Goal: Task Accomplishment & Management: Complete application form

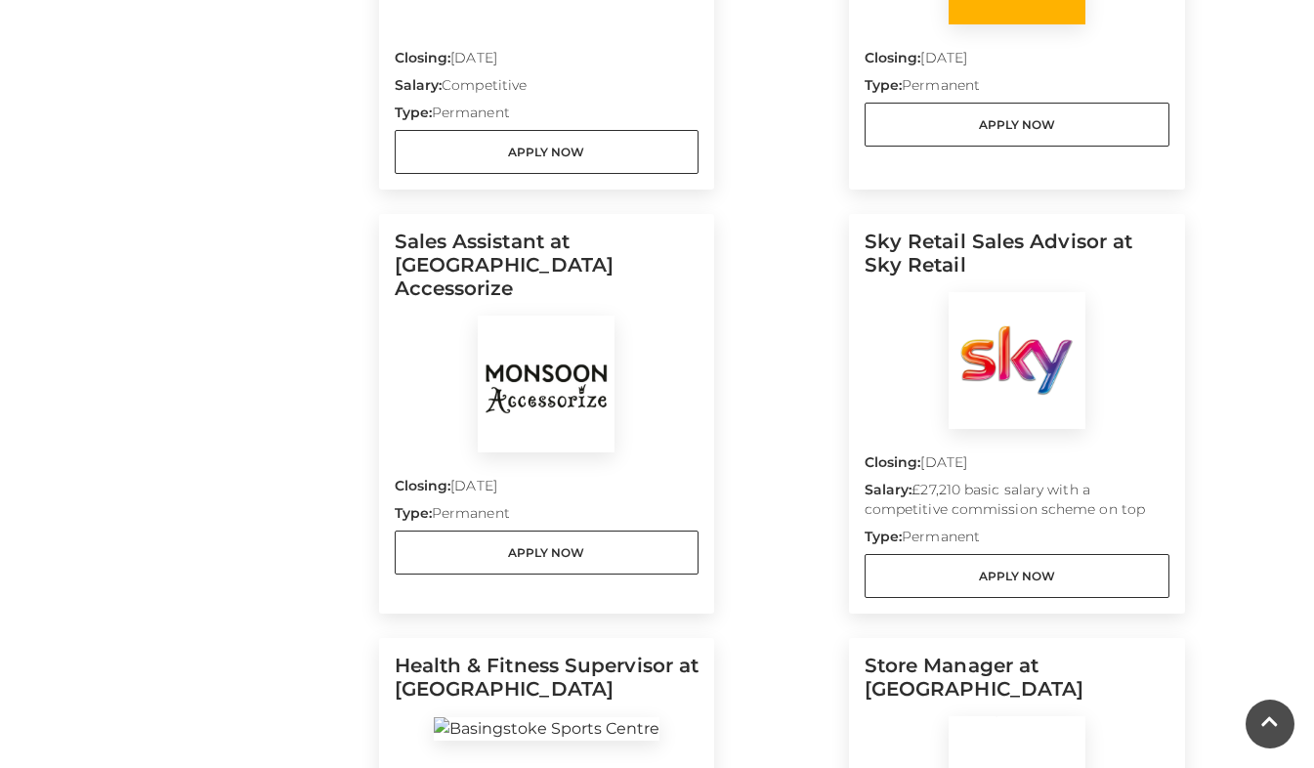
scroll to position [950, 0]
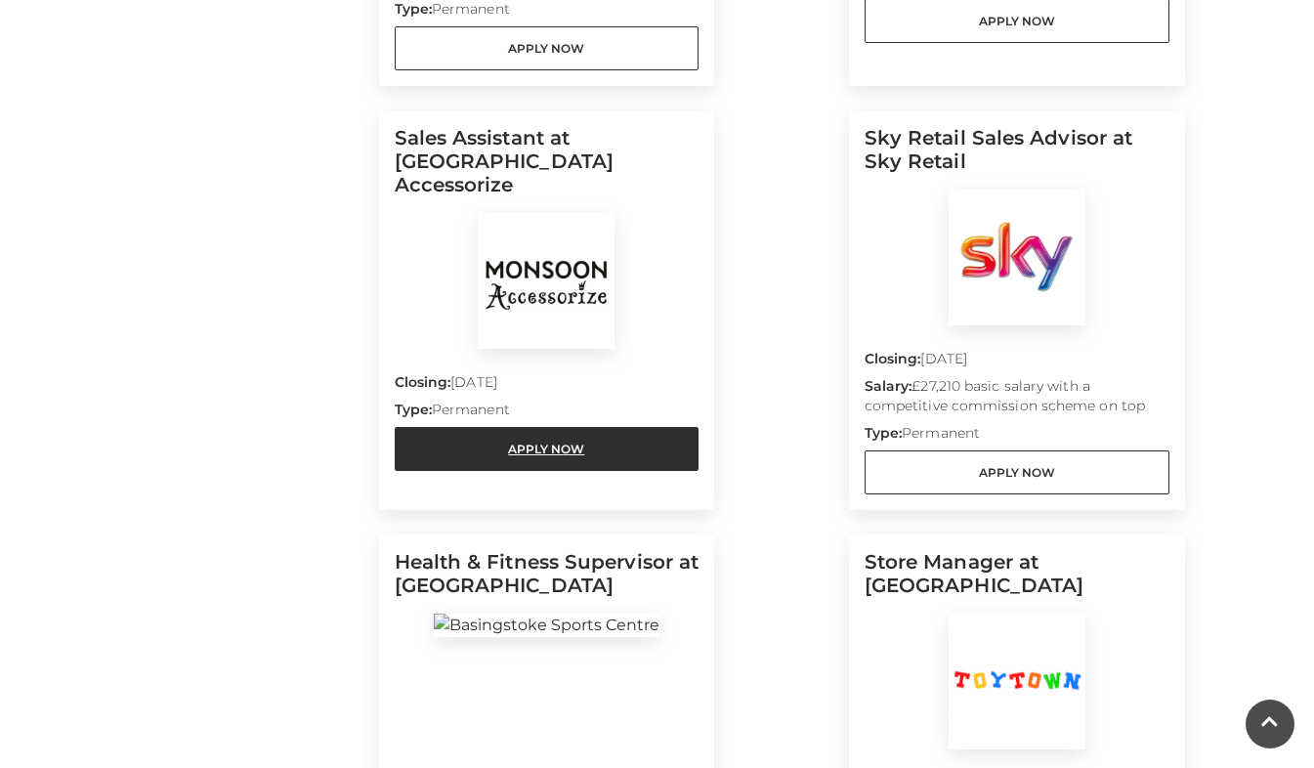
click at [579, 427] on link "Apply Now" at bounding box center [547, 449] width 305 height 44
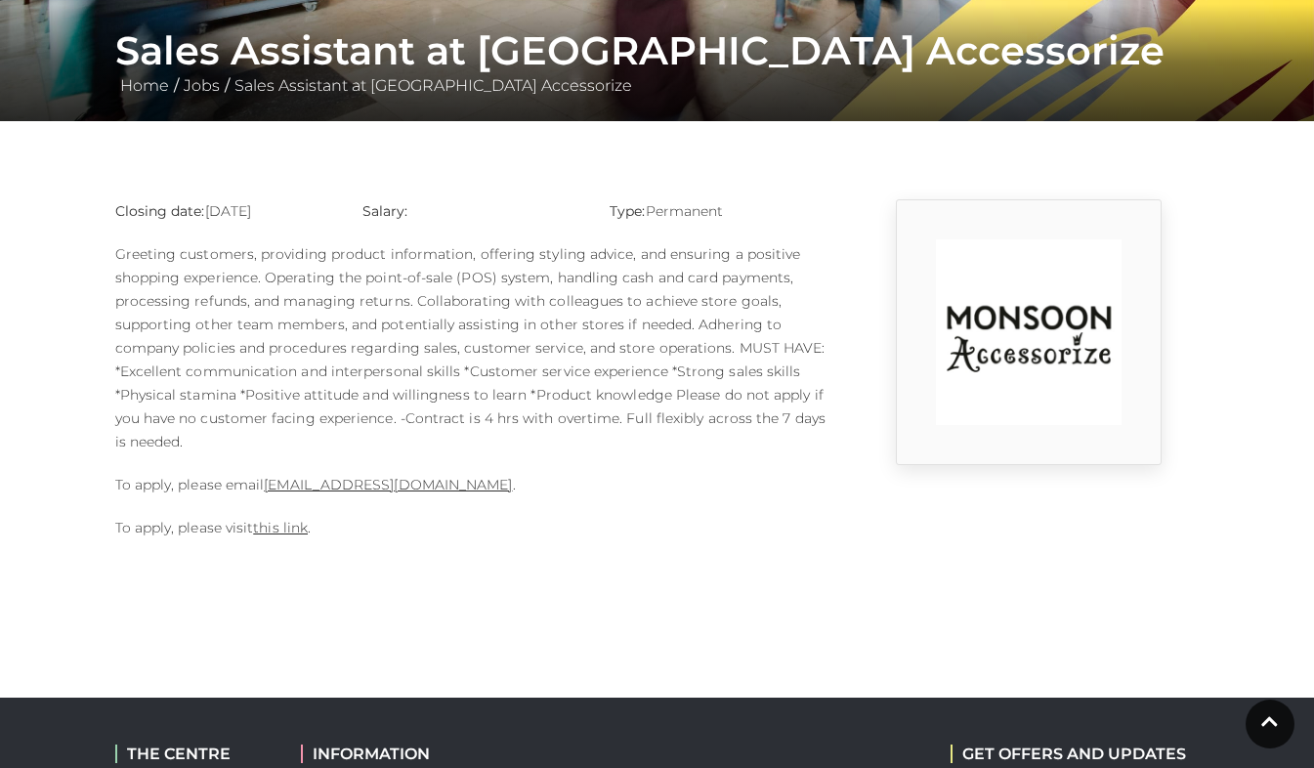
scroll to position [370, 0]
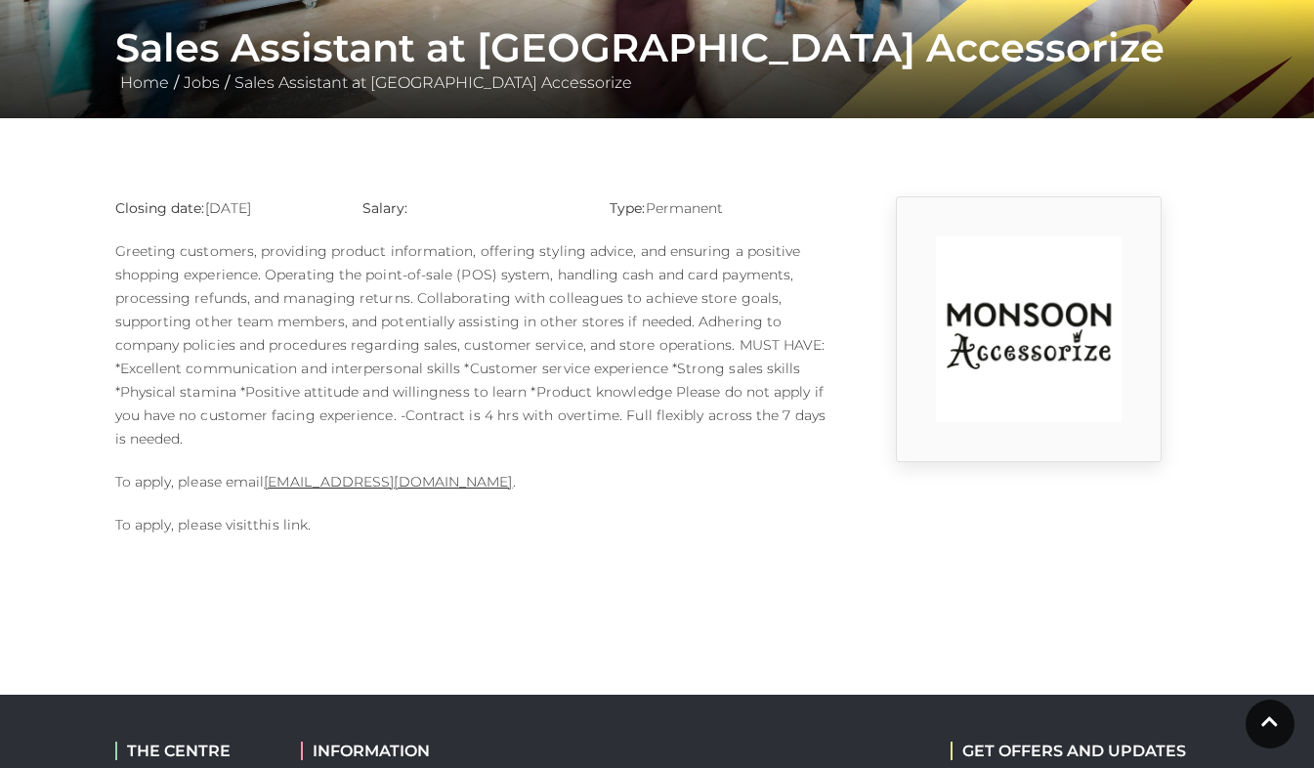
click at [294, 524] on link "this link" at bounding box center [280, 525] width 55 height 18
click at [372, 485] on link "1124m@monsoonmail.rms-metro.com" at bounding box center [388, 482] width 248 height 18
drag, startPoint x: 266, startPoint y: 481, endPoint x: 527, endPoint y: 490, distance: 261.9
click at [527, 490] on p "To apply, please email 1124m@monsoonmail.rms-metro.com ." at bounding box center [471, 481] width 713 height 23
copy link "1124m@monsoonmail.rms-metro.com"
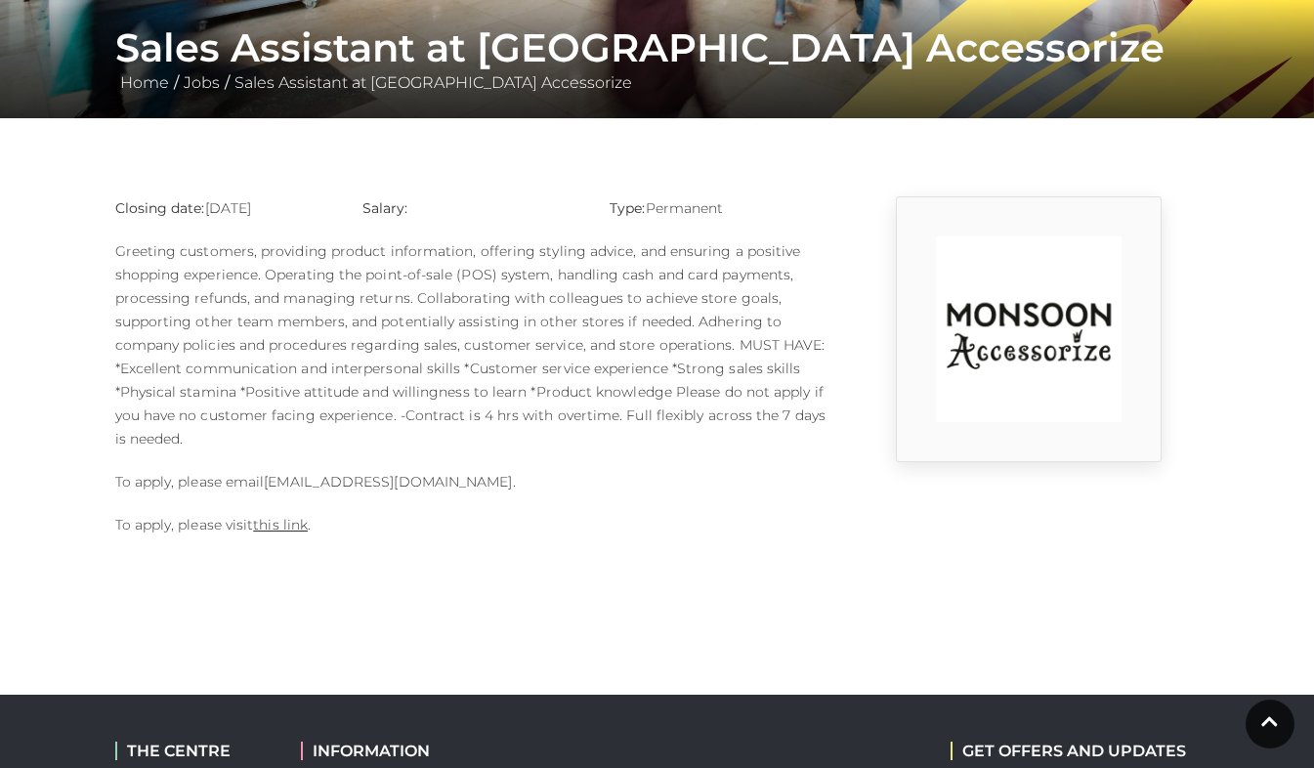
copy link "1124m@monsoonmail.rms-metro.com"
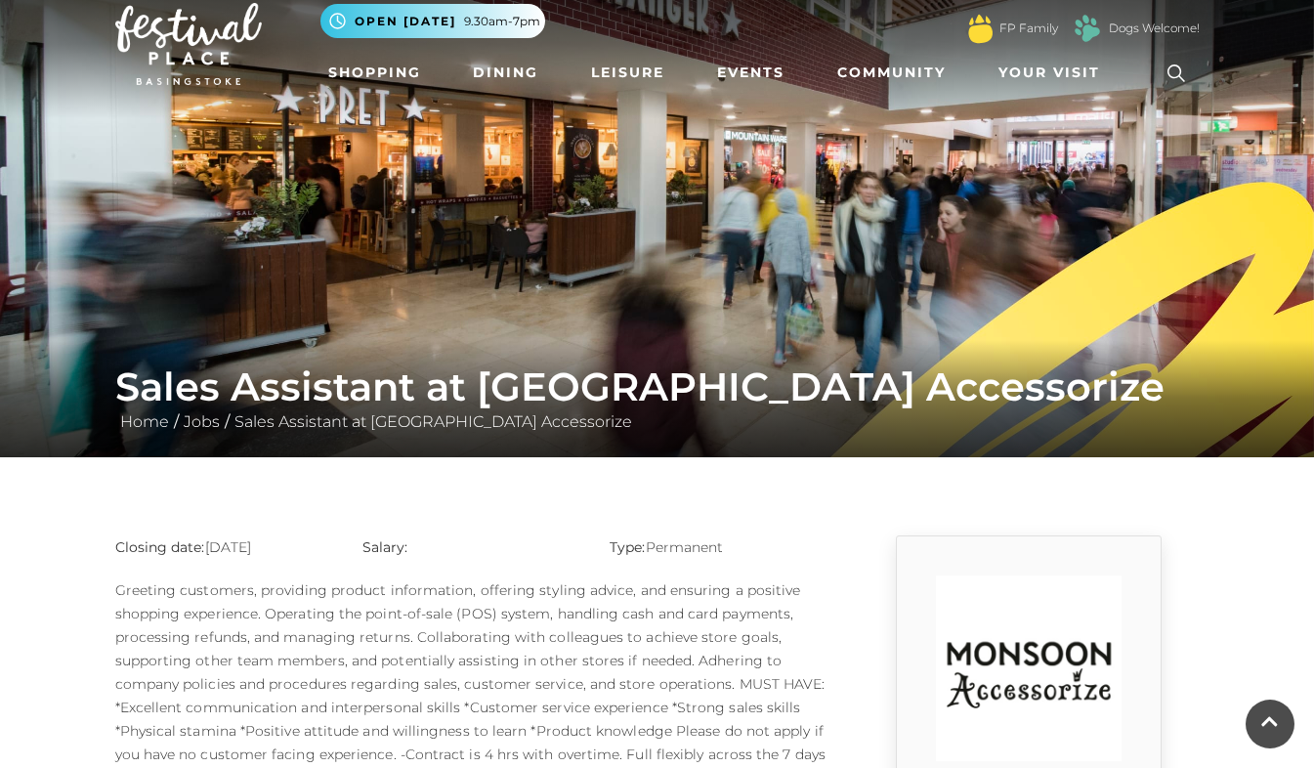
scroll to position [0, 0]
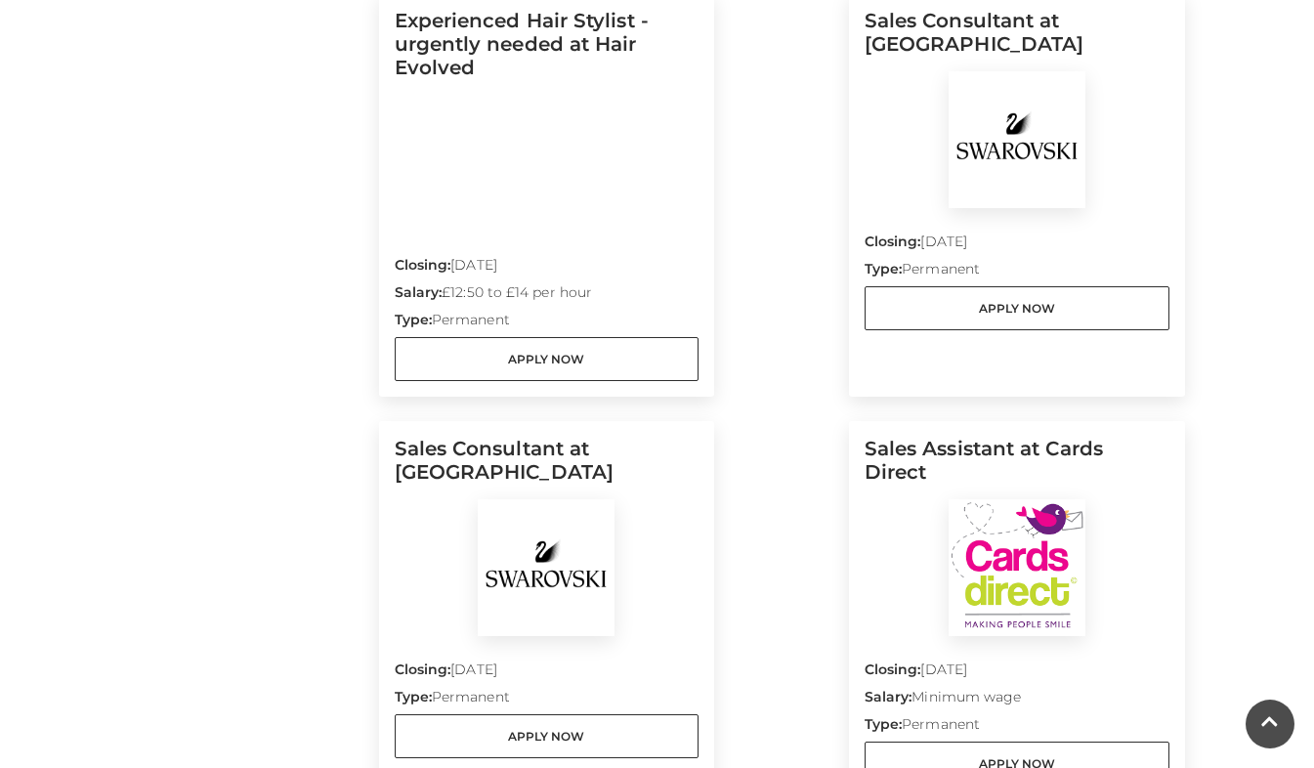
scroll to position [1916, 0]
click at [933, 746] on link "Apply Now" at bounding box center [1016, 762] width 305 height 44
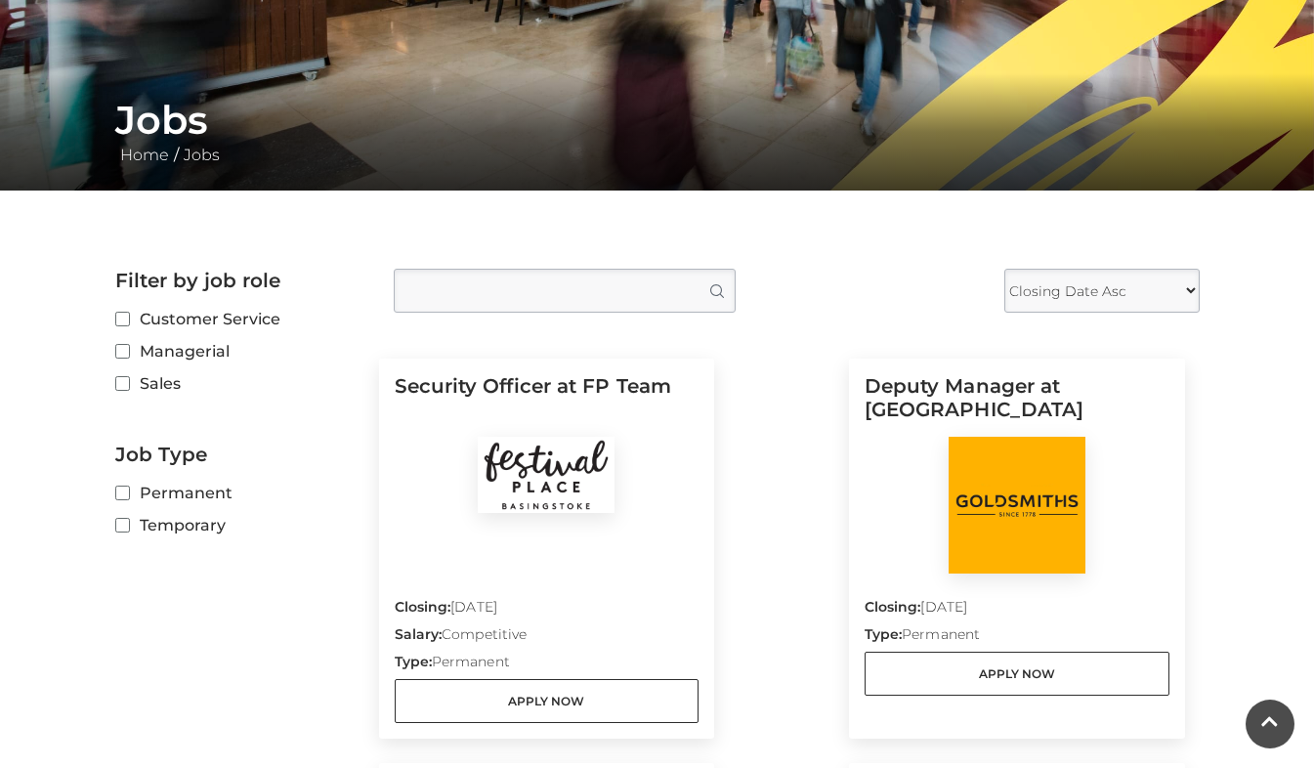
scroll to position [0, 0]
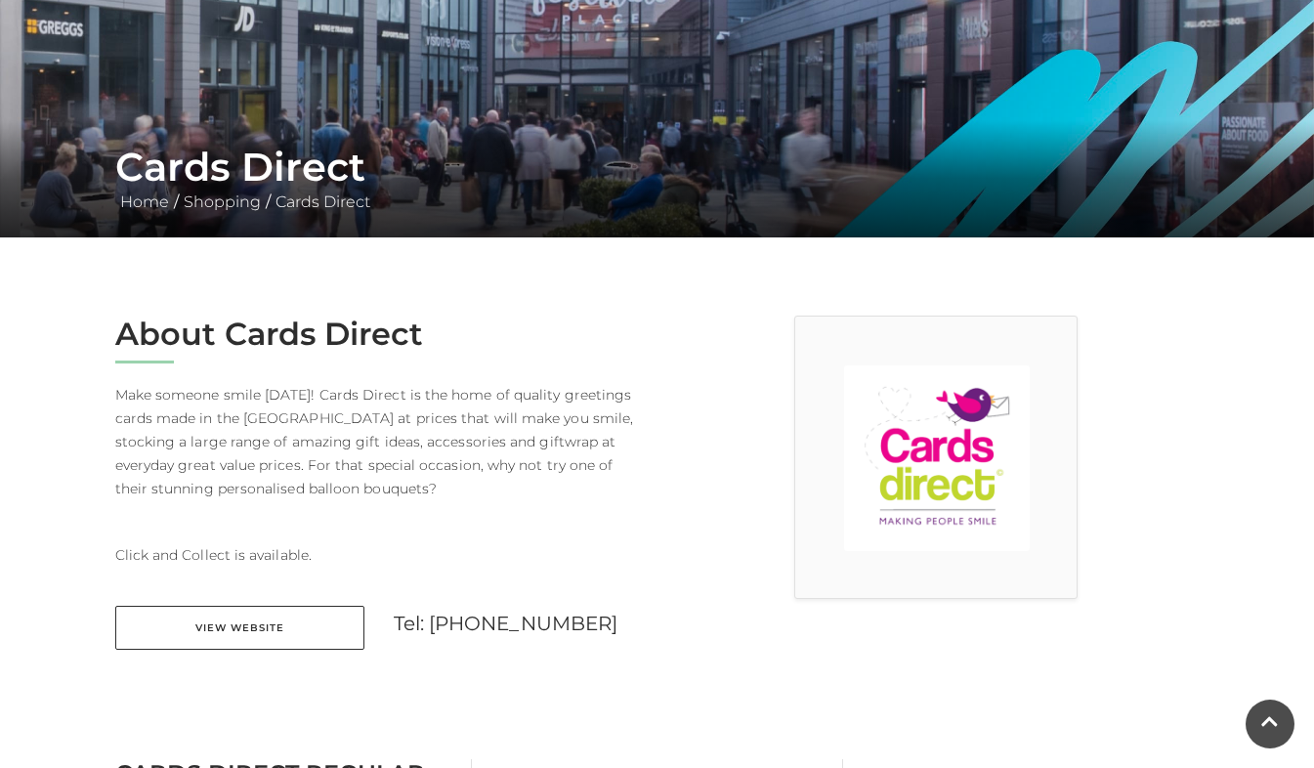
scroll to position [250, 0]
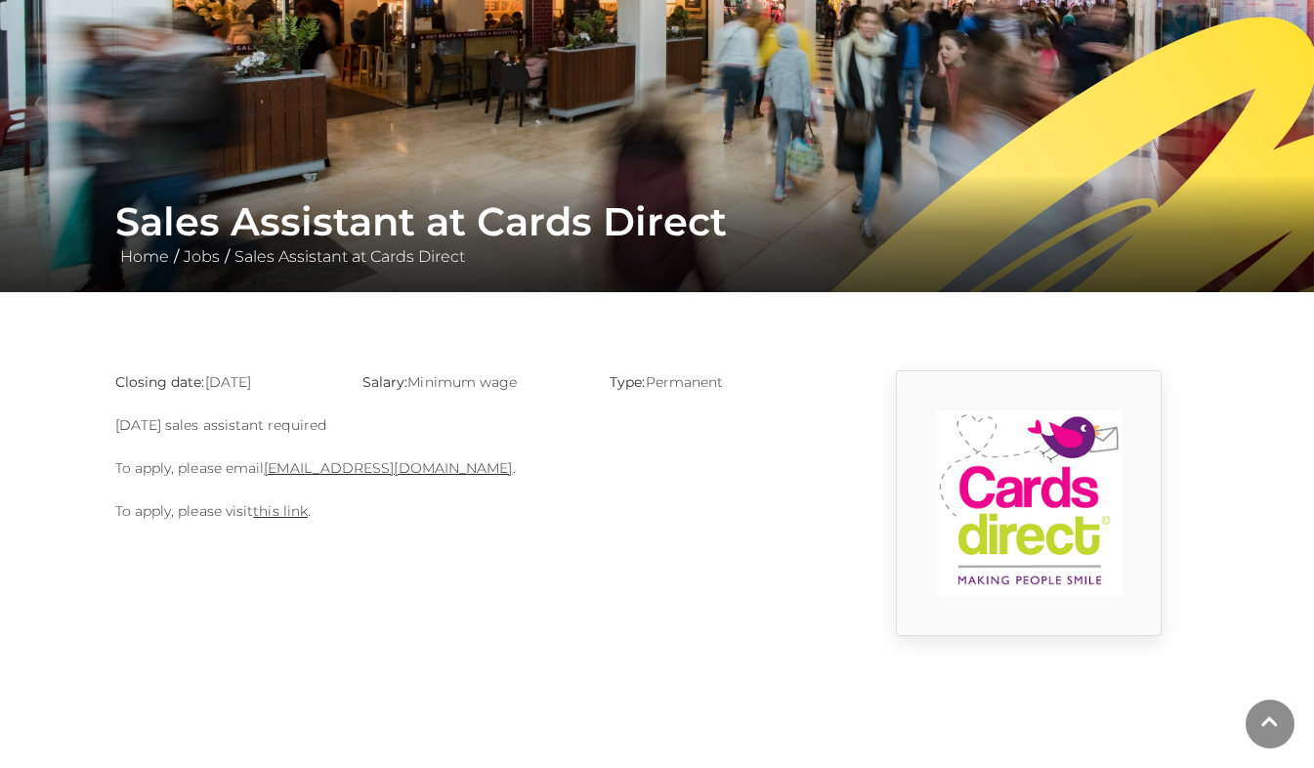
scroll to position [198, 0]
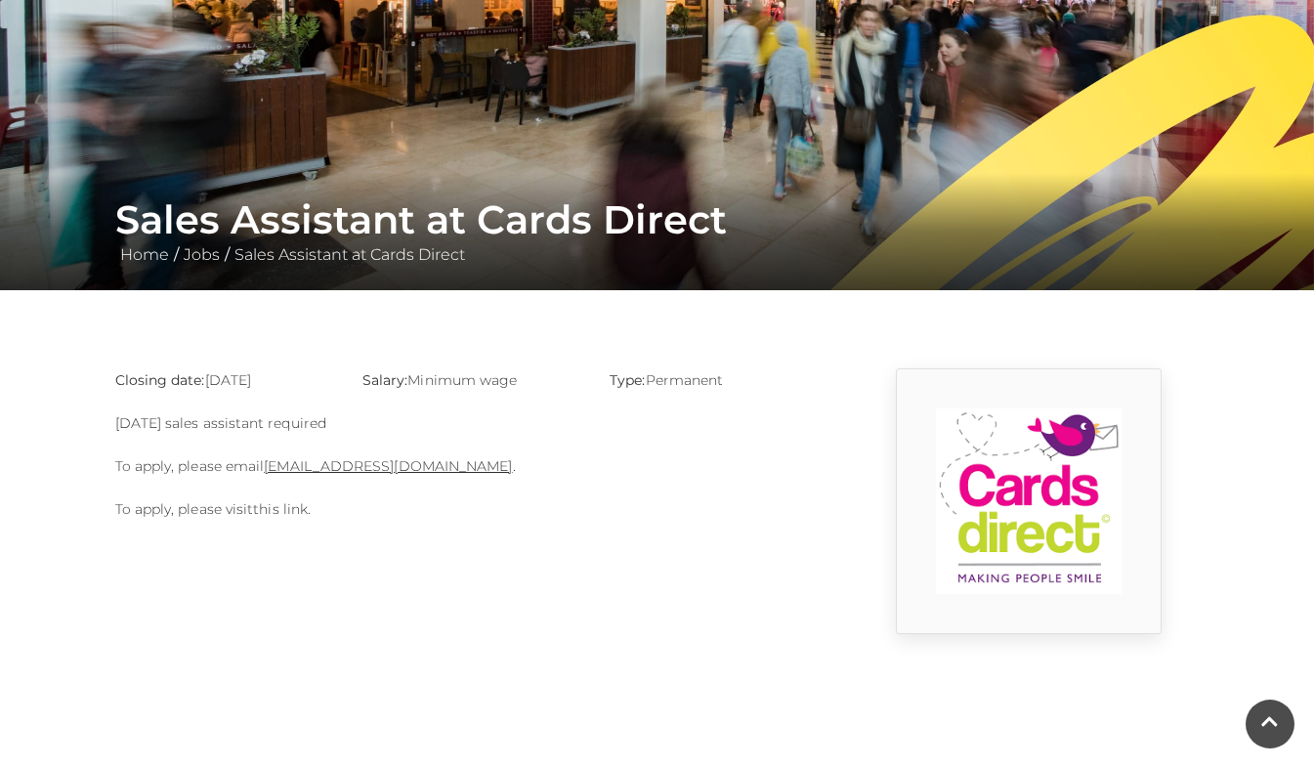
click at [290, 511] on link "this link" at bounding box center [280, 509] width 55 height 18
click at [408, 466] on link "basingstoke@cardsdirect.co.uk" at bounding box center [388, 466] width 248 height 18
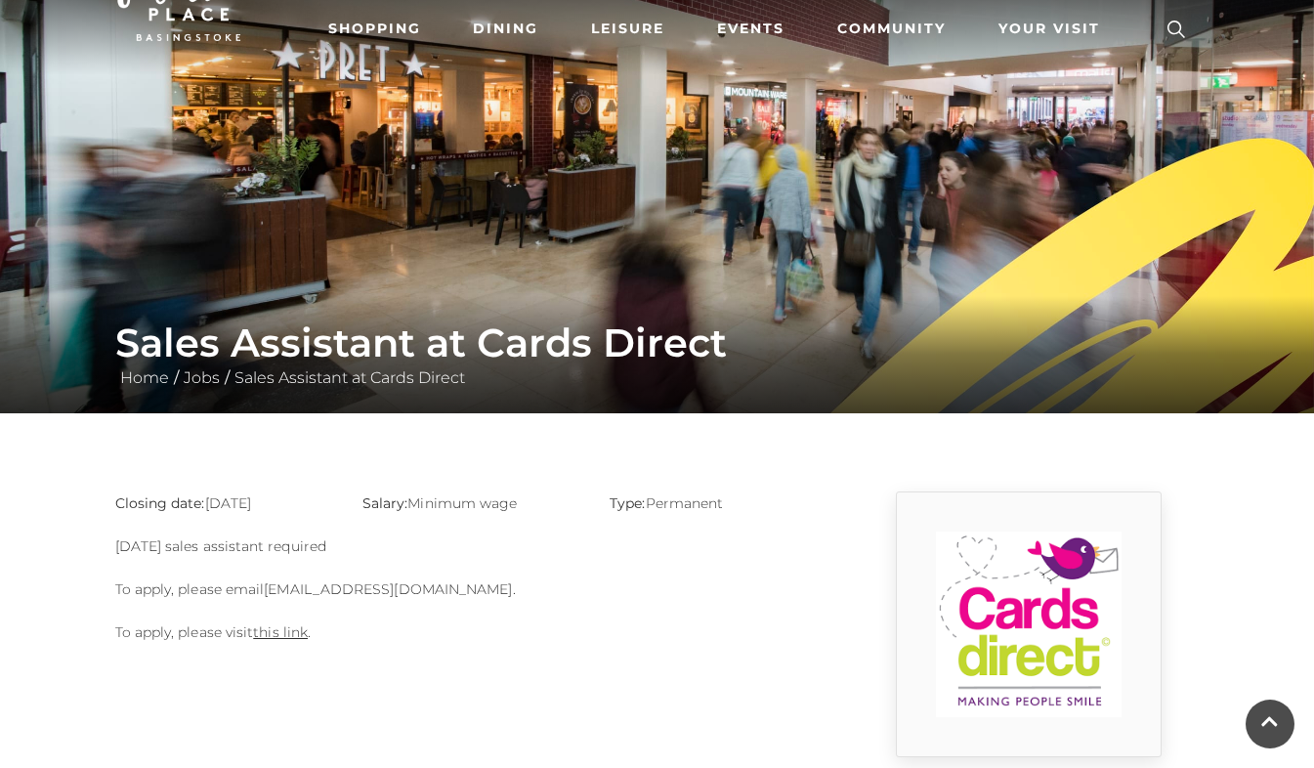
scroll to position [74, 0]
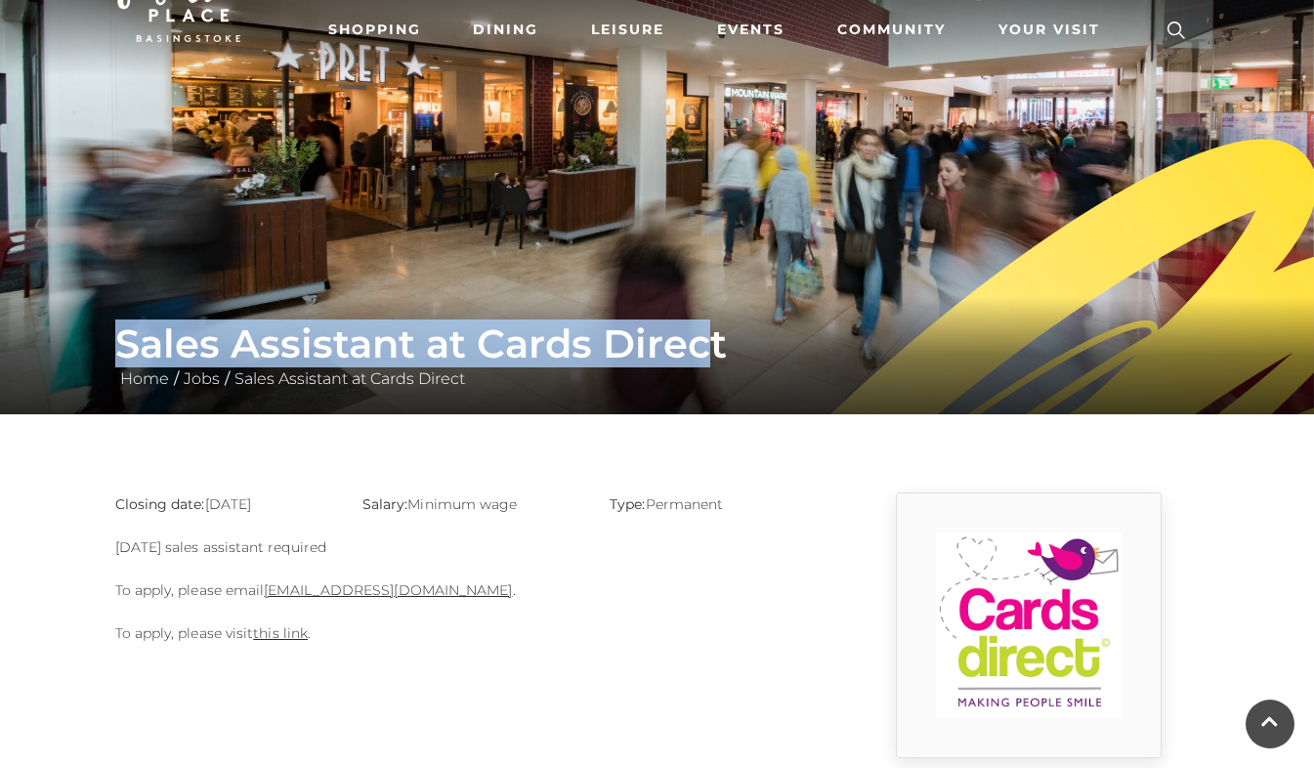
drag, startPoint x: 114, startPoint y: 349, endPoint x: 700, endPoint y: 335, distance: 586.1
click at [700, 335] on h1 "Sales Assistant at Cards Direct" at bounding box center [657, 343] width 1084 height 47
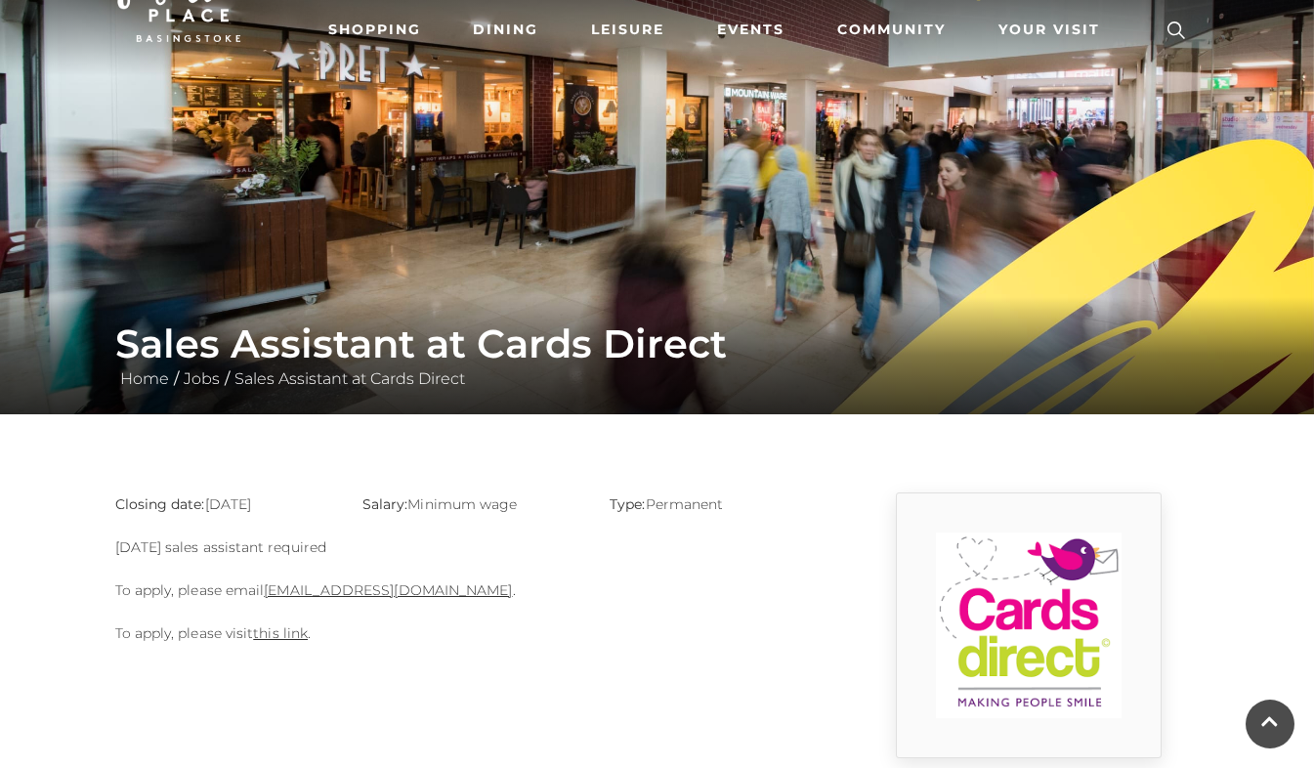
click at [636, 484] on main "Sales Assistant at Cards Direct Home / Jobs / Sales Assistant at Cards Direct C…" at bounding box center [657, 342] width 1314 height 832
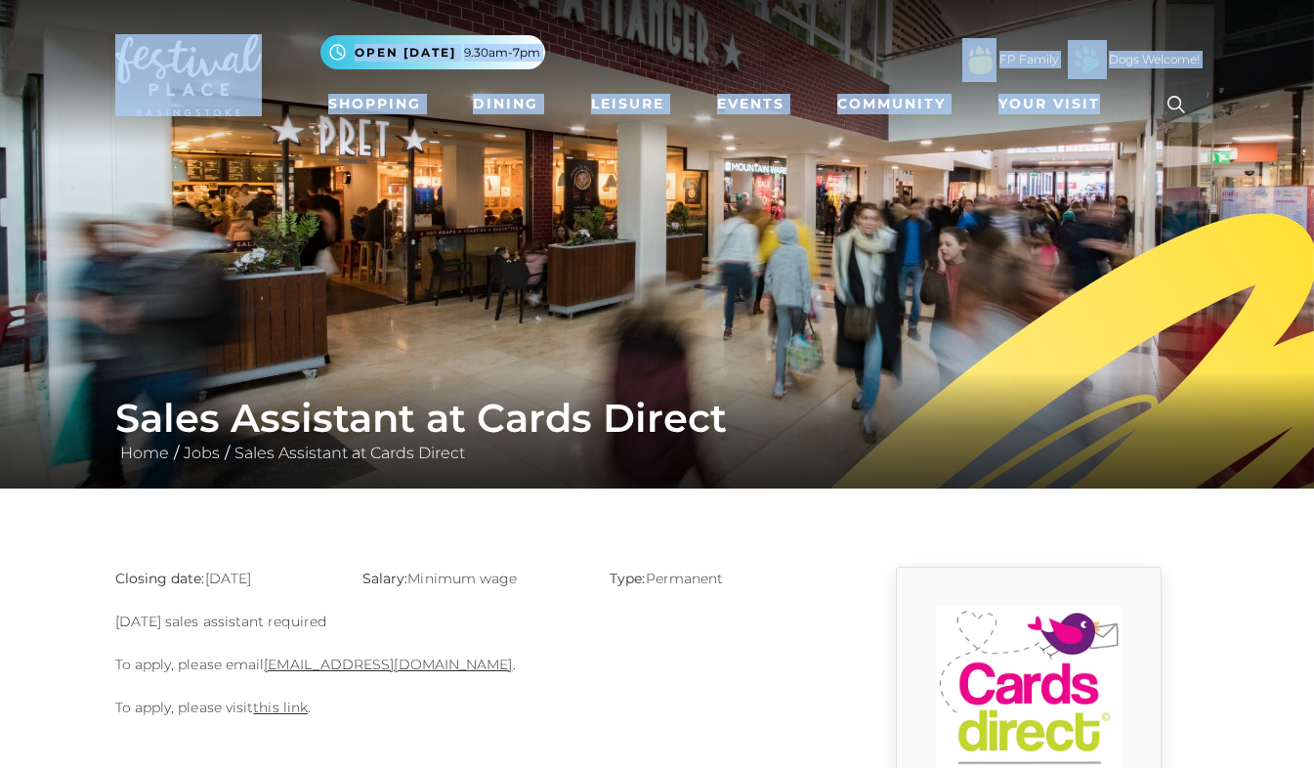
drag, startPoint x: 89, startPoint y: 24, endPoint x: 19, endPoint y: -21, distance: 84.0
click at [19, 0] on html "Skip to Navigation Skip to Content Toggle navigation .st5{fill:none;stroke:#FFF…" at bounding box center [657, 706] width 1314 height 1412
